Goal: Check status: Check status

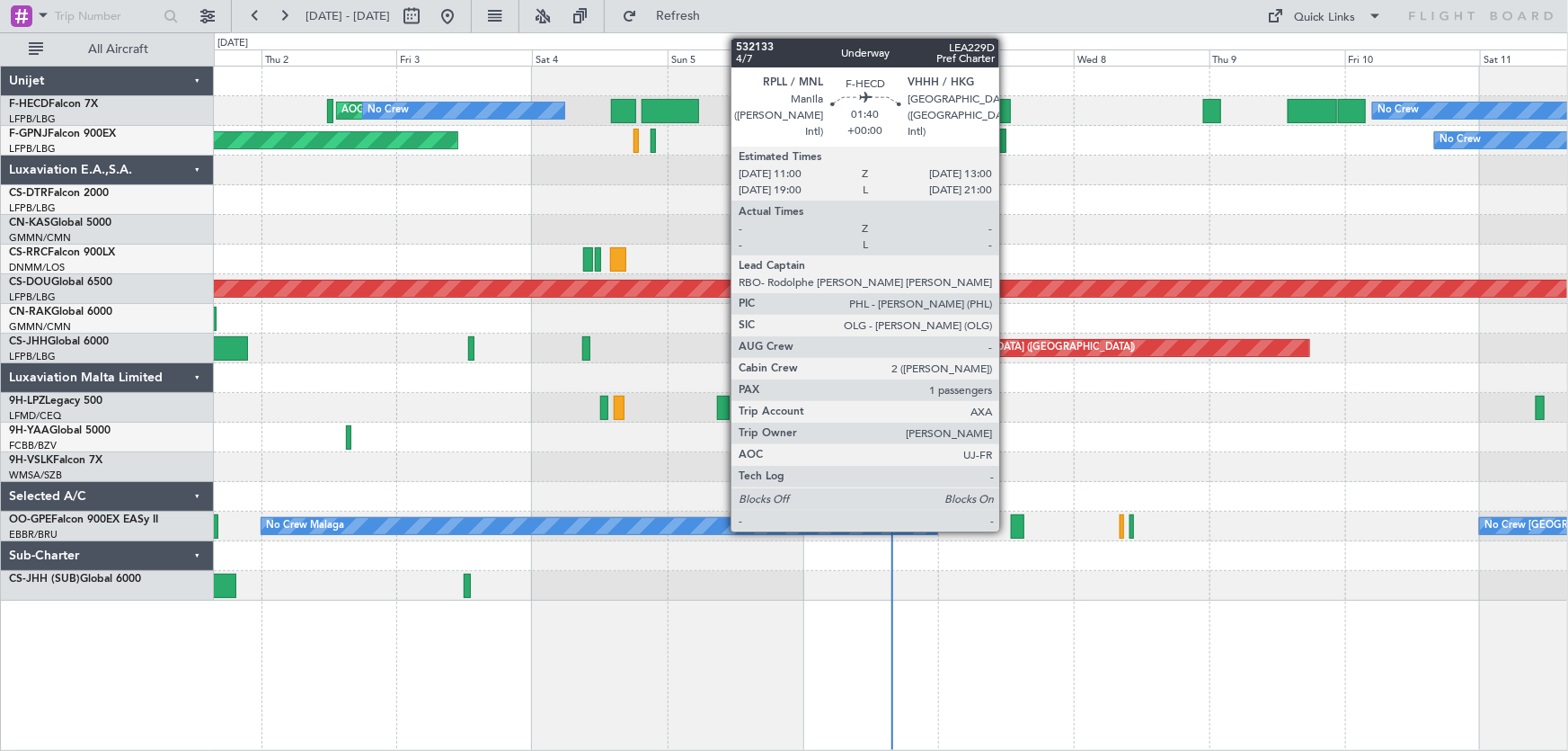
click at [1008, 117] on div at bounding box center [1005, 111] width 12 height 24
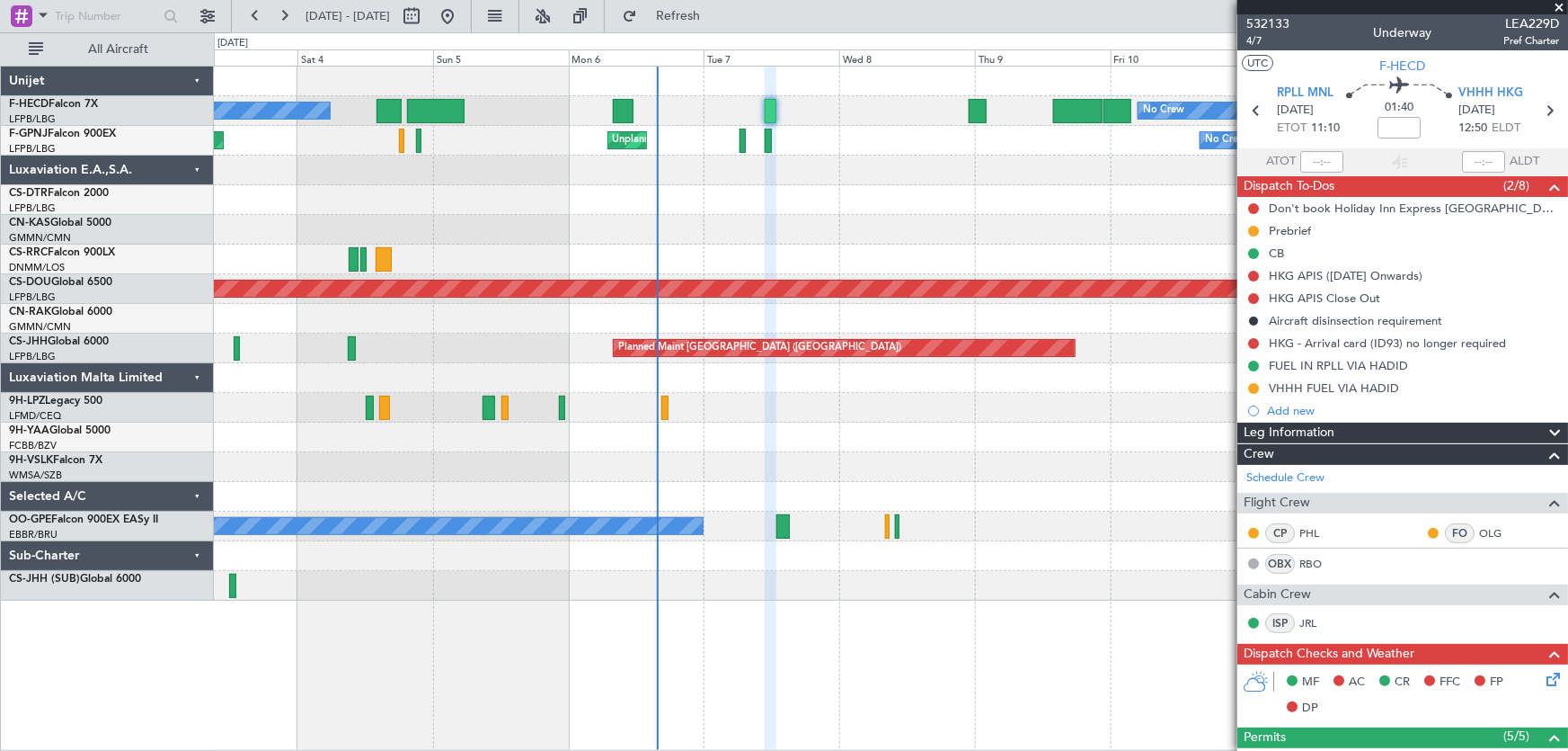
click at [772, 204] on div "No Crew AOG Maint [GEOGRAPHIC_DATA] ([GEOGRAPHIC_DATA]) No Crew Planned Maint […" at bounding box center [890, 334] width 1354 height 534
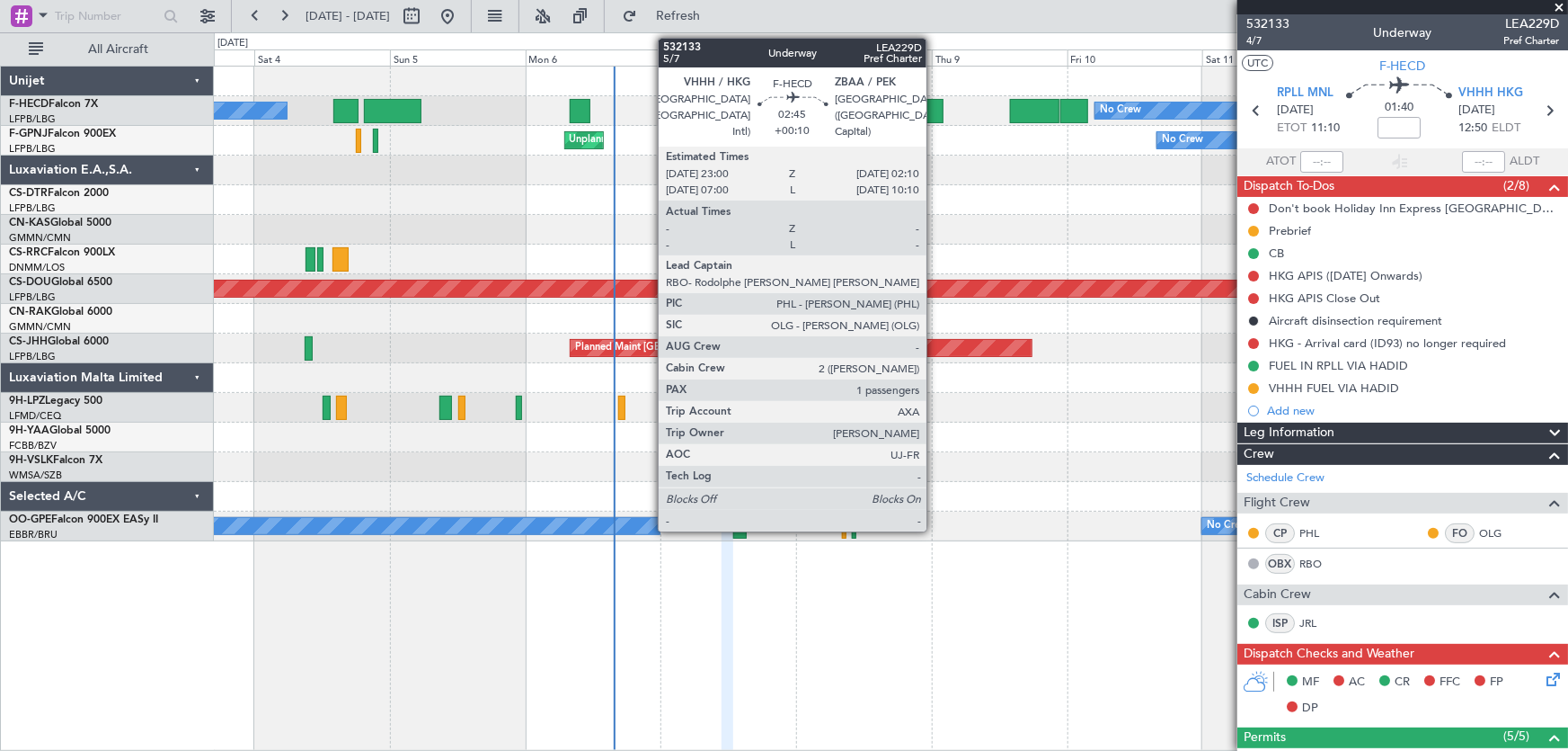
click at [935, 104] on div at bounding box center [935, 111] width 18 height 24
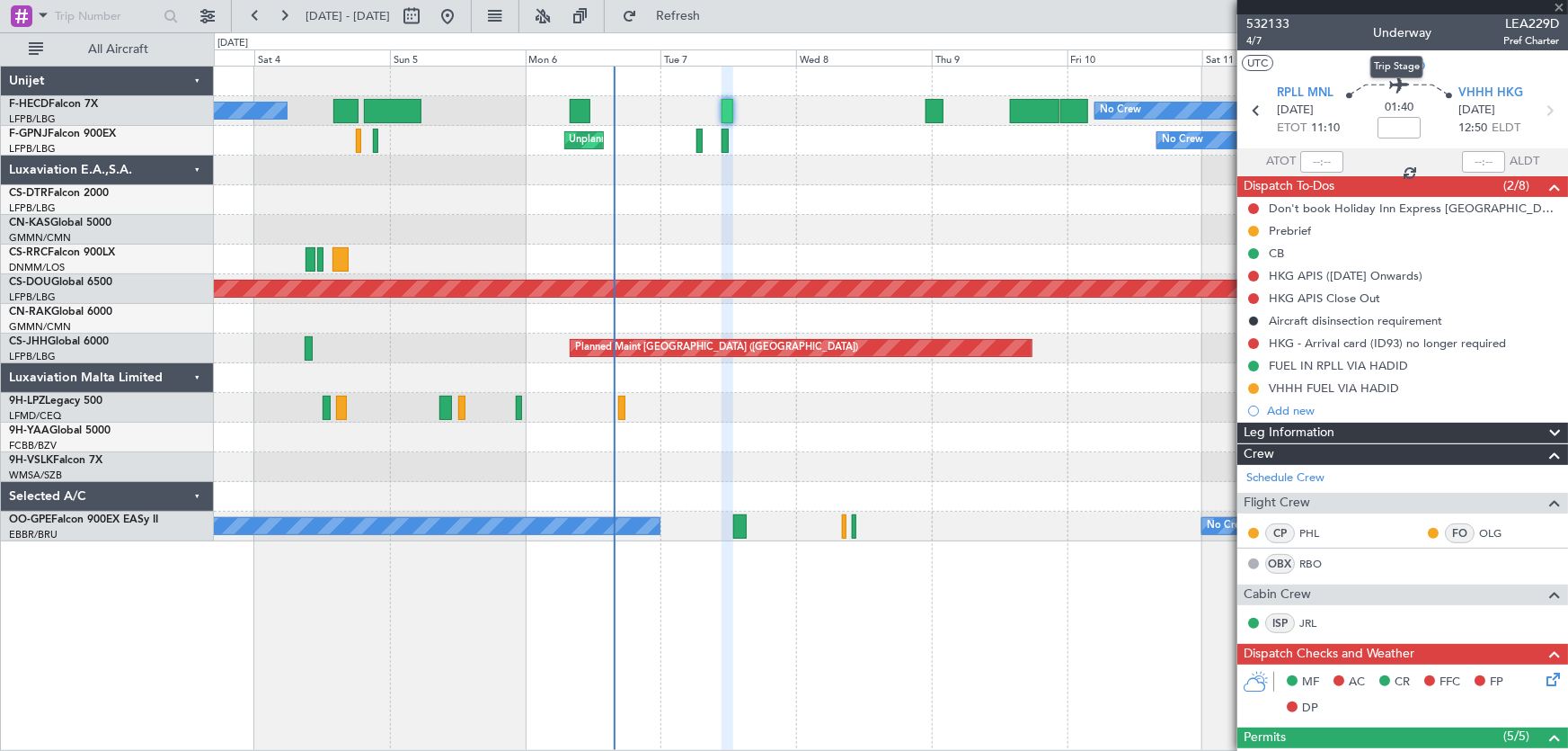
type input "+00:10"
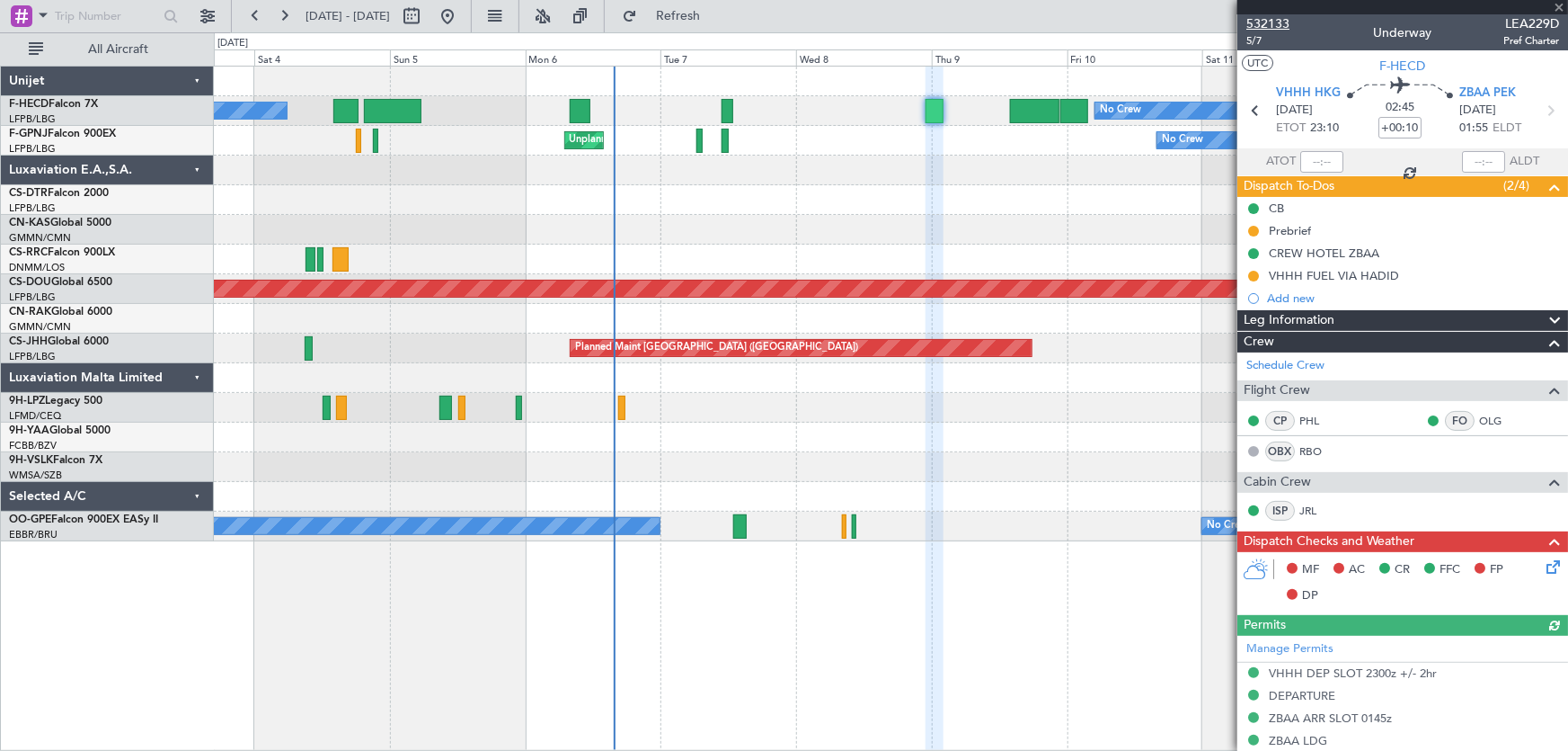
click at [1271, 23] on span "532133" at bounding box center [1268, 23] width 43 height 19
